Goal: Information Seeking & Learning: Learn about a topic

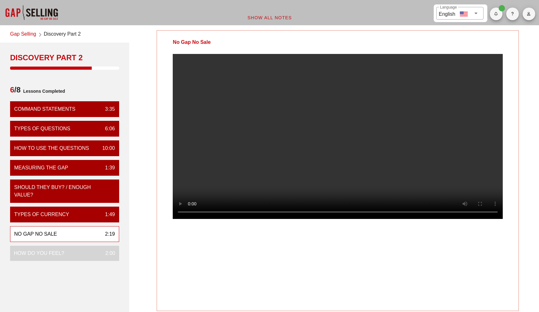
click at [432, 134] on video at bounding box center [338, 136] width 330 height 165
click at [392, 159] on video at bounding box center [338, 136] width 330 height 165
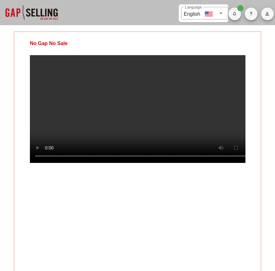
click at [207, 142] on video at bounding box center [138, 109] width 216 height 108
click at [206, 130] on video at bounding box center [138, 109] width 216 height 108
click at [216, 105] on video at bounding box center [138, 109] width 216 height 108
click at [213, 104] on video at bounding box center [138, 109] width 216 height 108
click at [117, 163] on video at bounding box center [138, 109] width 216 height 108
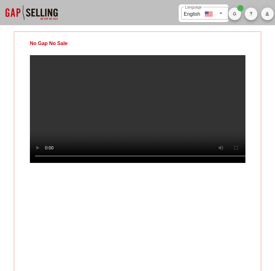
click at [118, 132] on video at bounding box center [138, 109] width 216 height 108
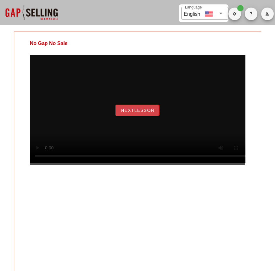
click at [144, 113] on span "NextLesson" at bounding box center [138, 110] width 34 height 5
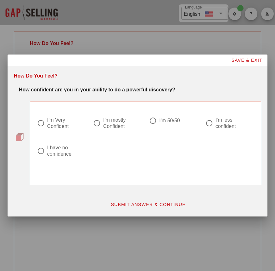
click at [104, 124] on div "I'm mostly Confident" at bounding box center [119, 123] width 33 height 13
radio input "true"
click at [121, 202] on span "SUBMIT ANSWER & CONTINUE" at bounding box center [148, 204] width 75 height 5
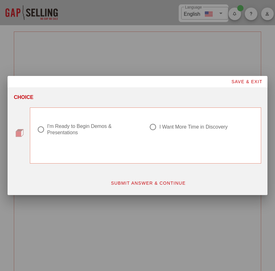
click at [60, 128] on div "I'm Ready to Begin Demos & Presentations" at bounding box center [92, 129] width 90 height 13
radio input "true"
click at [124, 188] on button "SUBMIT ANSWER & CONTINUE" at bounding box center [148, 182] width 85 height 11
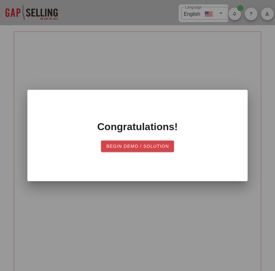
click at [136, 146] on span "Begin Demo / Solution" at bounding box center [137, 146] width 63 height 5
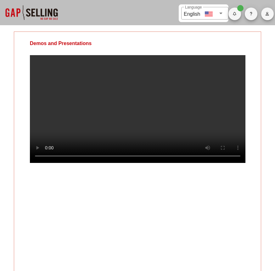
click at [101, 120] on video at bounding box center [138, 109] width 216 height 108
click at [138, 141] on video at bounding box center [138, 109] width 216 height 108
click at [170, 113] on video at bounding box center [138, 109] width 216 height 108
click at [183, 103] on video at bounding box center [138, 109] width 216 height 108
click at [163, 123] on video at bounding box center [138, 109] width 216 height 108
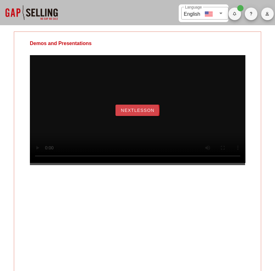
click at [152, 116] on button "NextLesson" at bounding box center [138, 110] width 44 height 11
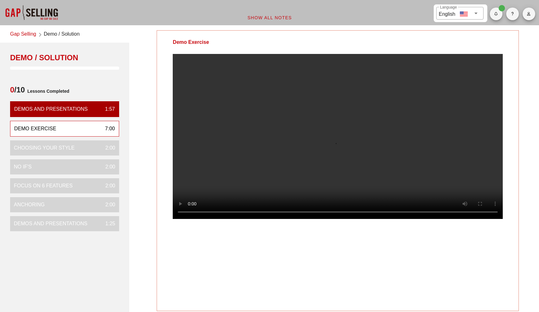
click at [253, 170] on video at bounding box center [338, 136] width 330 height 165
click at [257, 185] on video at bounding box center [338, 136] width 330 height 165
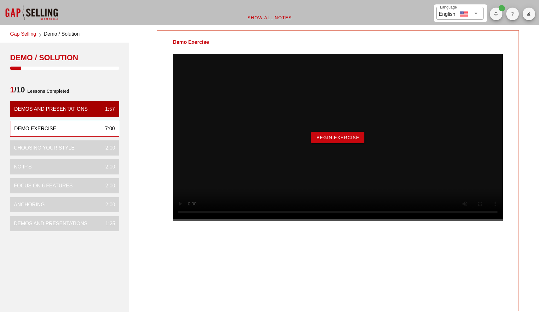
click at [275, 140] on span "Begin Exercise" at bounding box center [337, 137] width 43 height 5
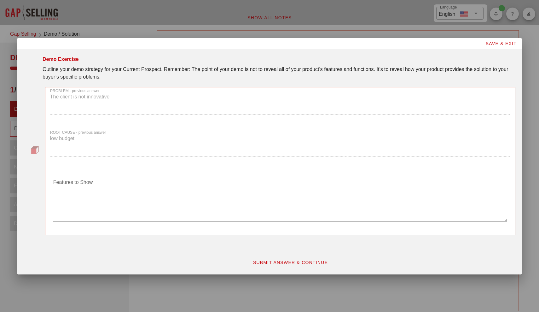
click at [176, 102] on div "PROBLEM - previous answer The client is not innovative" at bounding box center [280, 104] width 468 height 42
click at [174, 163] on div "ROOT CAUSE - previous answer low budget" at bounding box center [280, 146] width 468 height 42
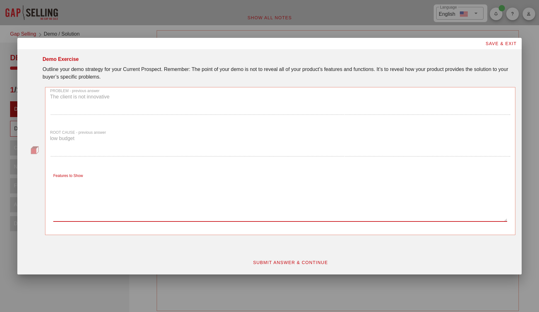
click at [175, 198] on textarea "Features to Show" at bounding box center [280, 199] width 454 height 44
type textarea "s"
type textarea "innovating their process and achieving a budget savings through data management"
click at [273, 255] on div "SUBMIT ANSWER & CONTINUE" at bounding box center [289, 262] width 457 height 19
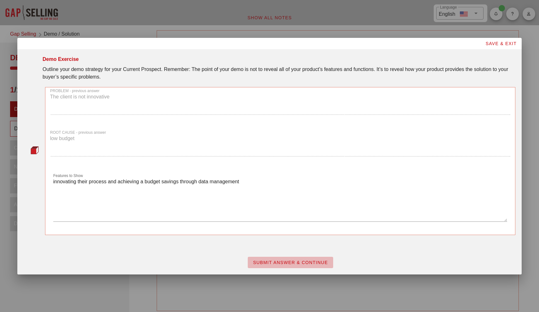
click at [273, 261] on span "SUBMIT ANSWER & CONTINUE" at bounding box center [290, 262] width 75 height 5
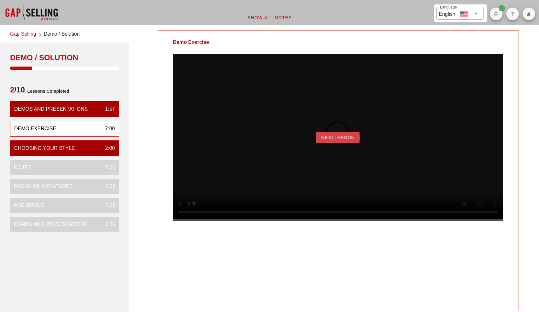
click at [275, 140] on span "NextLesson" at bounding box center [338, 137] width 34 height 5
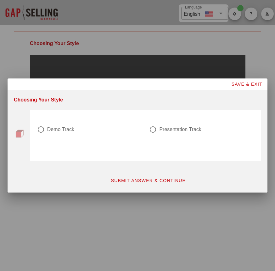
click at [173, 129] on div "Presentation Track" at bounding box center [180, 129] width 42 height 6
radio input "true"
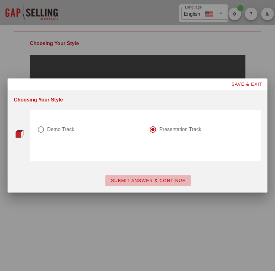
click at [167, 184] on button "SUBMIT ANSWER & CONTINUE" at bounding box center [148, 180] width 85 height 11
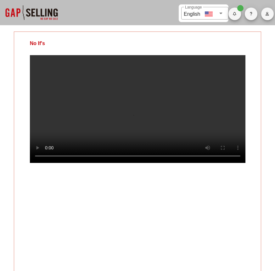
click at [133, 163] on video at bounding box center [138, 109] width 216 height 108
click at [170, 118] on video at bounding box center [138, 109] width 216 height 108
click at [144, 163] on video at bounding box center [138, 109] width 216 height 108
click at [147, 147] on video at bounding box center [138, 109] width 216 height 108
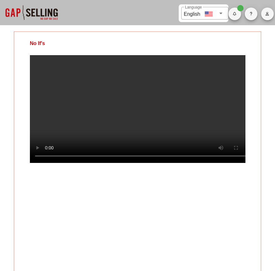
click at [191, 125] on video at bounding box center [138, 109] width 216 height 108
click at [176, 117] on video at bounding box center [138, 109] width 216 height 108
click at [202, 119] on video at bounding box center [138, 109] width 216 height 108
click at [220, 134] on video at bounding box center [138, 109] width 216 height 108
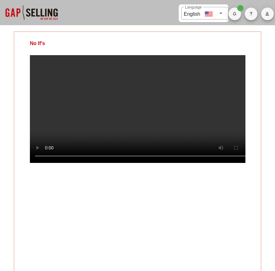
click at [201, 127] on video at bounding box center [138, 109] width 216 height 108
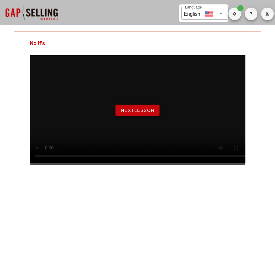
click at [143, 113] on span "NextLesson" at bounding box center [138, 110] width 34 height 5
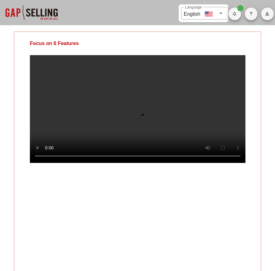
click at [174, 114] on video at bounding box center [138, 109] width 216 height 108
click at [183, 89] on video at bounding box center [138, 109] width 216 height 108
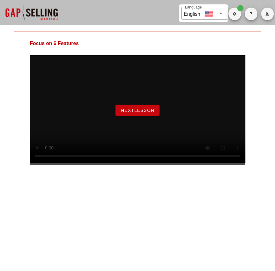
click at [123, 113] on span "NextLesson" at bounding box center [138, 110] width 34 height 5
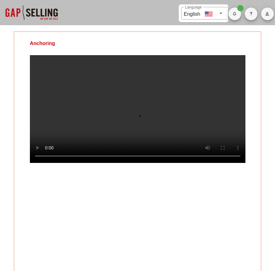
click at [110, 163] on video at bounding box center [138, 109] width 216 height 108
click at [95, 163] on video at bounding box center [138, 109] width 216 height 108
click at [82, 163] on video at bounding box center [138, 109] width 216 height 108
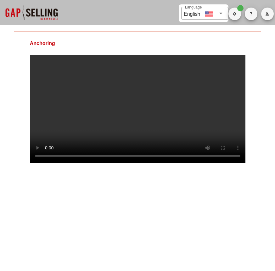
click at [131, 109] on video at bounding box center [138, 109] width 216 height 108
click at [195, 119] on video at bounding box center [138, 109] width 216 height 108
click at [183, 128] on video at bounding box center [138, 109] width 216 height 108
click at [182, 122] on video at bounding box center [138, 109] width 216 height 108
click at [184, 117] on video at bounding box center [138, 109] width 216 height 108
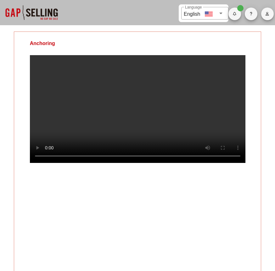
click at [193, 110] on video at bounding box center [138, 109] width 216 height 108
click at [192, 123] on video at bounding box center [138, 109] width 216 height 108
click at [178, 100] on video at bounding box center [138, 109] width 216 height 108
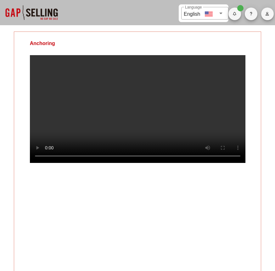
click at [150, 116] on video at bounding box center [138, 109] width 216 height 108
click at [189, 129] on video at bounding box center [138, 109] width 216 height 108
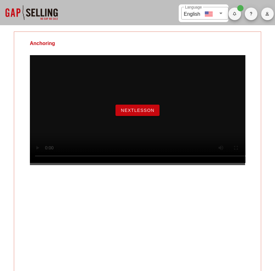
click at [139, 116] on button "NextLesson" at bounding box center [138, 110] width 44 height 11
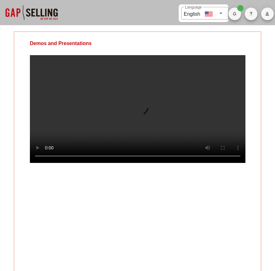
click at [186, 104] on video at bounding box center [138, 109] width 216 height 108
click at [161, 119] on video at bounding box center [138, 109] width 216 height 108
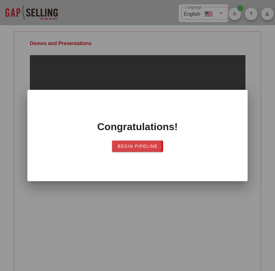
click at [147, 150] on button "Begin Pipeline" at bounding box center [137, 146] width 51 height 11
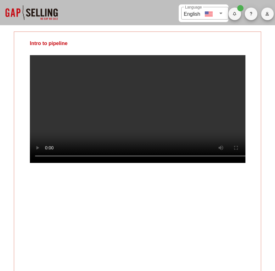
click at [206, 123] on video at bounding box center [138, 109] width 216 height 108
click at [217, 141] on video at bounding box center [138, 109] width 216 height 108
click at [135, 122] on video at bounding box center [138, 109] width 216 height 108
click at [158, 163] on video at bounding box center [138, 109] width 216 height 108
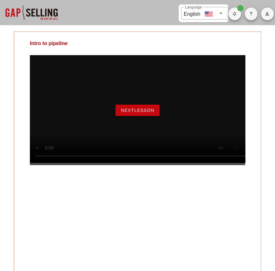
click at [142, 113] on span "NextLesson" at bounding box center [138, 110] width 34 height 5
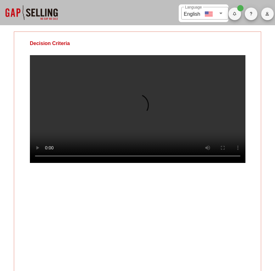
click at [130, 125] on video at bounding box center [138, 109] width 216 height 108
click at [202, 86] on video at bounding box center [138, 109] width 216 height 108
click at [143, 121] on video at bounding box center [138, 109] width 216 height 108
click at [197, 120] on video at bounding box center [138, 109] width 216 height 108
click at [185, 81] on video at bounding box center [138, 109] width 216 height 108
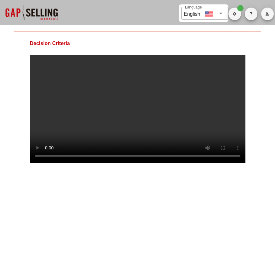
click at [184, 132] on video at bounding box center [138, 109] width 216 height 108
click at [178, 109] on video at bounding box center [138, 109] width 216 height 108
click at [176, 120] on video at bounding box center [138, 109] width 216 height 108
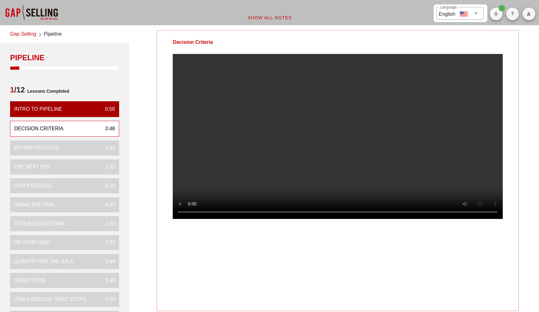
click at [212, 162] on video at bounding box center [338, 136] width 330 height 165
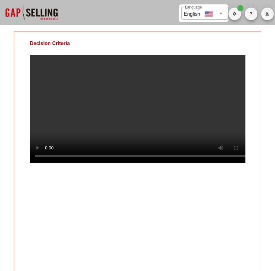
click at [166, 135] on video at bounding box center [138, 109] width 216 height 108
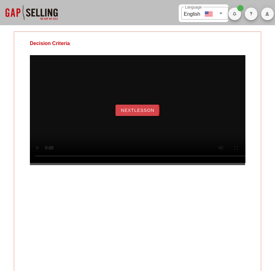
click at [151, 116] on button "NextLesson" at bounding box center [138, 110] width 44 height 11
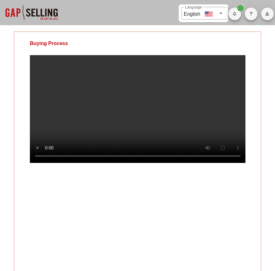
click at [162, 107] on video at bounding box center [138, 109] width 216 height 108
click at [165, 140] on video at bounding box center [138, 109] width 216 height 108
click at [181, 107] on video at bounding box center [138, 109] width 216 height 108
click at [177, 123] on video at bounding box center [138, 109] width 216 height 108
click at [181, 134] on video at bounding box center [138, 109] width 216 height 108
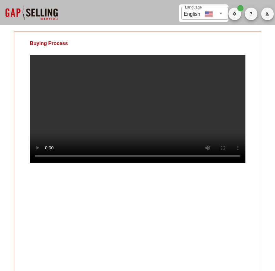
click at [211, 108] on video at bounding box center [138, 109] width 216 height 108
click at [185, 131] on video at bounding box center [138, 109] width 216 height 108
click at [216, 136] on video at bounding box center [138, 109] width 216 height 108
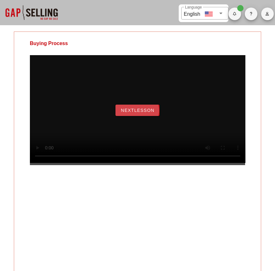
click at [134, 113] on span "NextLesson" at bounding box center [138, 110] width 34 height 5
click at [149, 113] on span "NextLesson" at bounding box center [138, 110] width 34 height 5
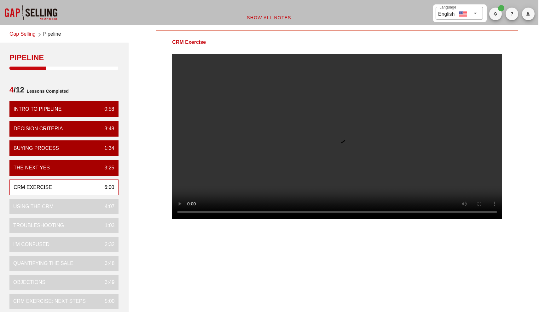
scroll to position [0, 1]
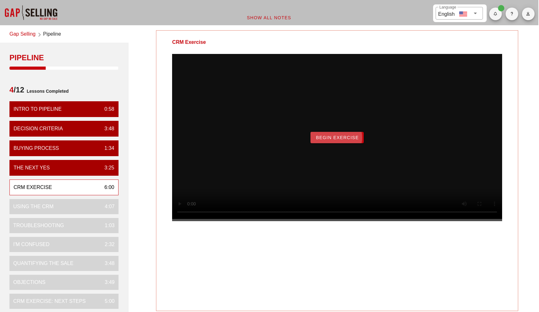
click at [275, 140] on span "Begin Exercise" at bounding box center [336, 137] width 43 height 5
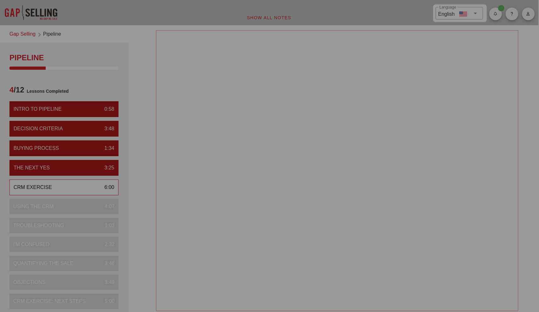
scroll to position [0, 0]
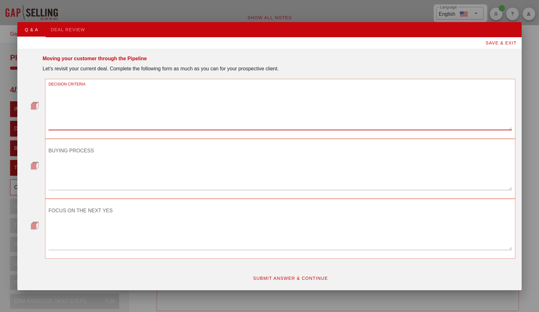
click at [202, 115] on textarea "DECISION CRITERIA" at bounding box center [280, 108] width 463 height 44
type textarea "h"
type textarea "the budget, the approval of the CEO"
click at [151, 187] on textarea "BUYING PROCESS" at bounding box center [280, 168] width 463 height 44
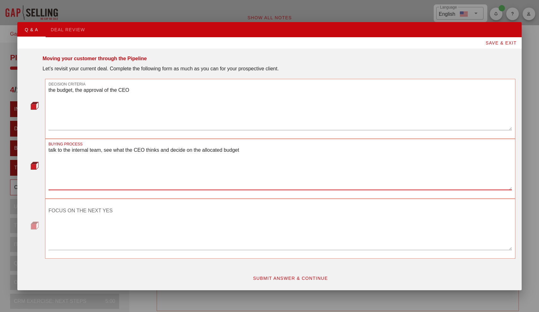
type textarea "talk to the internal team, see what the CEO thinks and decide on the allocated …"
click at [150, 229] on textarea "FOCUS ON THE NEXT YES" at bounding box center [280, 227] width 463 height 44
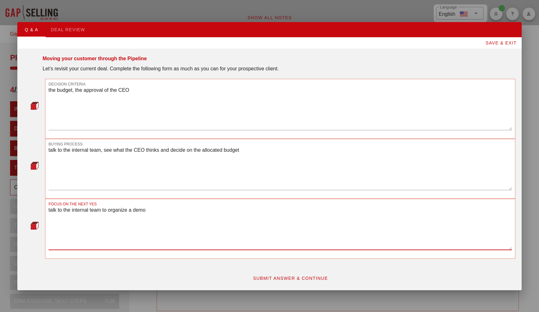
type textarea "talk to the internal team to organize a demo"
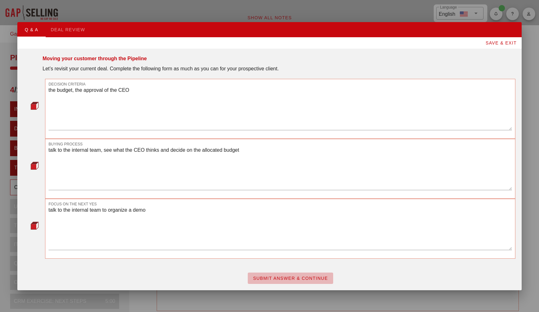
click at [265, 271] on button "SUBMIT ANSWER & CONTINUE" at bounding box center [290, 277] width 85 height 11
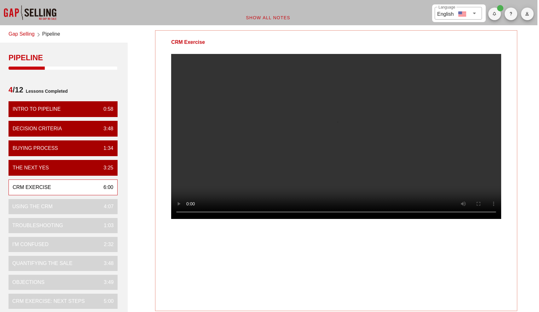
scroll to position [0, 2]
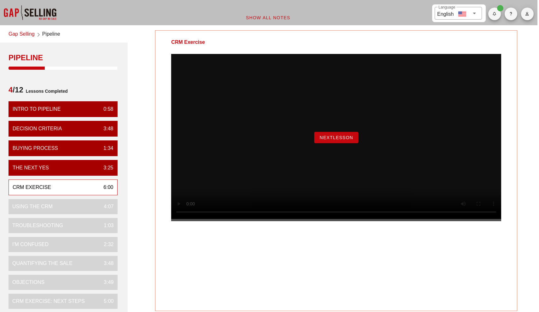
click at [275, 143] on button "NextLesson" at bounding box center [336, 137] width 44 height 11
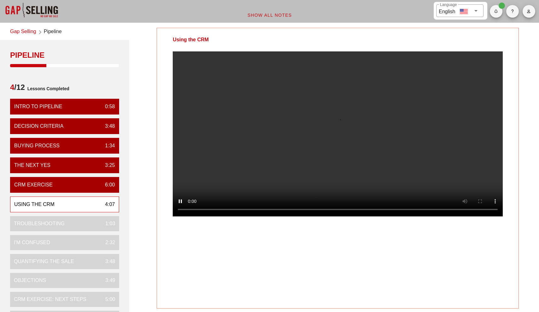
scroll to position [2, 0]
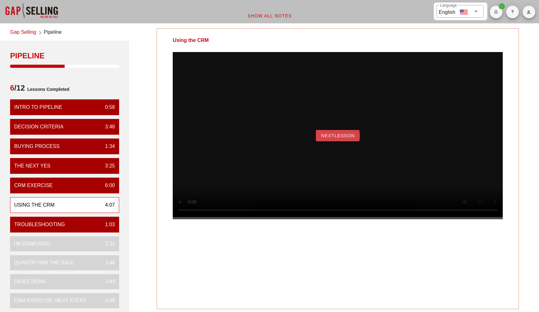
click at [275, 141] on button "NextLesson" at bounding box center [338, 135] width 44 height 11
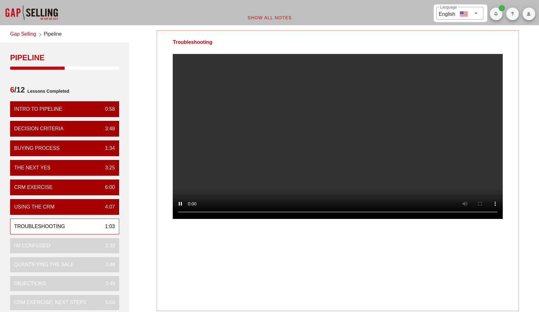
scroll to position [0, 0]
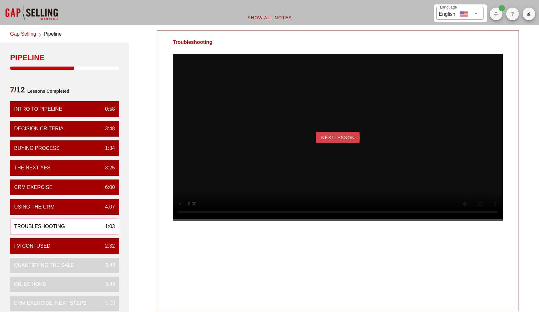
click at [275, 140] on span "NextLesson" at bounding box center [338, 137] width 34 height 5
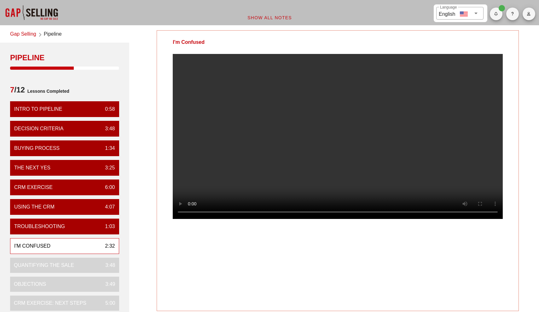
click at [236, 137] on video at bounding box center [338, 136] width 330 height 165
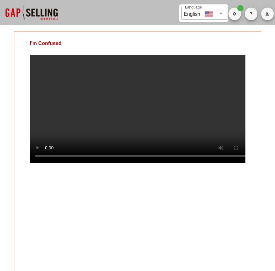
click at [190, 124] on video at bounding box center [138, 109] width 216 height 108
click at [175, 125] on video at bounding box center [138, 109] width 216 height 108
click at [183, 119] on video at bounding box center [138, 109] width 216 height 108
click at [190, 126] on video at bounding box center [138, 109] width 216 height 108
click at [195, 107] on video at bounding box center [138, 109] width 216 height 108
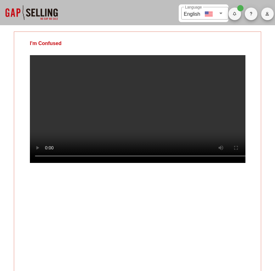
click at [170, 99] on video at bounding box center [138, 109] width 216 height 108
click at [191, 128] on video at bounding box center [138, 109] width 216 height 108
click at [210, 113] on video at bounding box center [138, 109] width 216 height 108
click at [182, 122] on video at bounding box center [138, 109] width 216 height 108
click at [199, 131] on video at bounding box center [138, 109] width 216 height 108
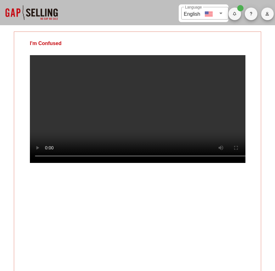
click at [127, 88] on video at bounding box center [138, 109] width 216 height 108
click at [188, 230] on div "I'm Confused" at bounding box center [138, 154] width 248 height 244
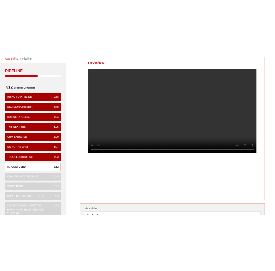
scroll to position [35, 0]
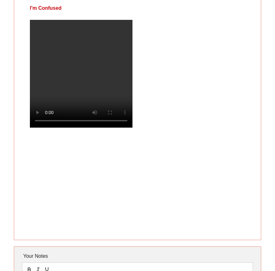
click at [165, 196] on div "I'm Confused" at bounding box center [138, 118] width 248 height 244
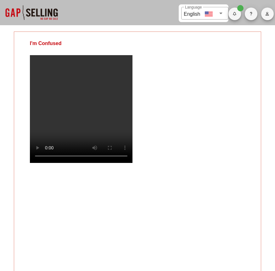
scroll to position [0, 0]
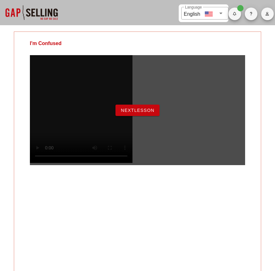
click at [135, 113] on span "NextLesson" at bounding box center [138, 110] width 34 height 5
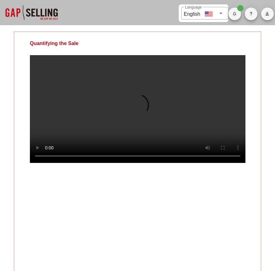
click at [173, 114] on video at bounding box center [138, 109] width 216 height 108
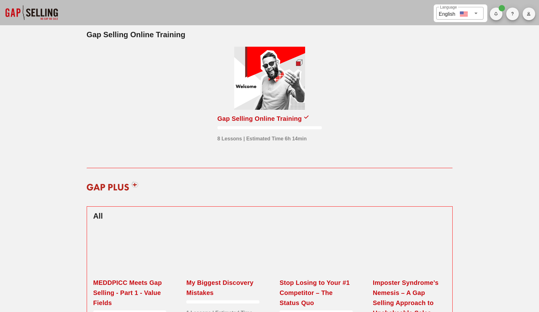
click at [258, 107] on div at bounding box center [269, 78] width 71 height 63
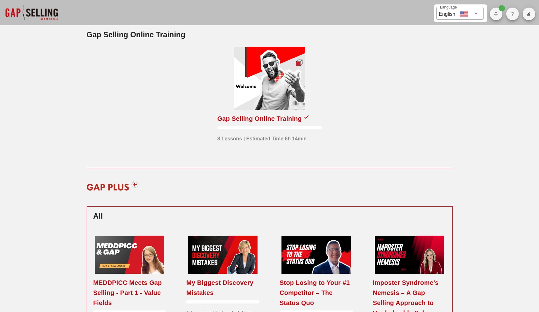
click at [261, 82] on div at bounding box center [269, 78] width 71 height 63
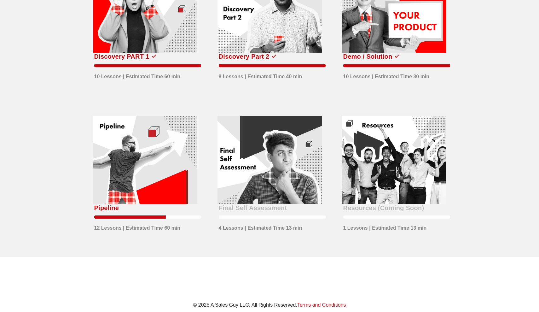
scroll to position [195, 0]
